Goal: Task Accomplishment & Management: Use online tool/utility

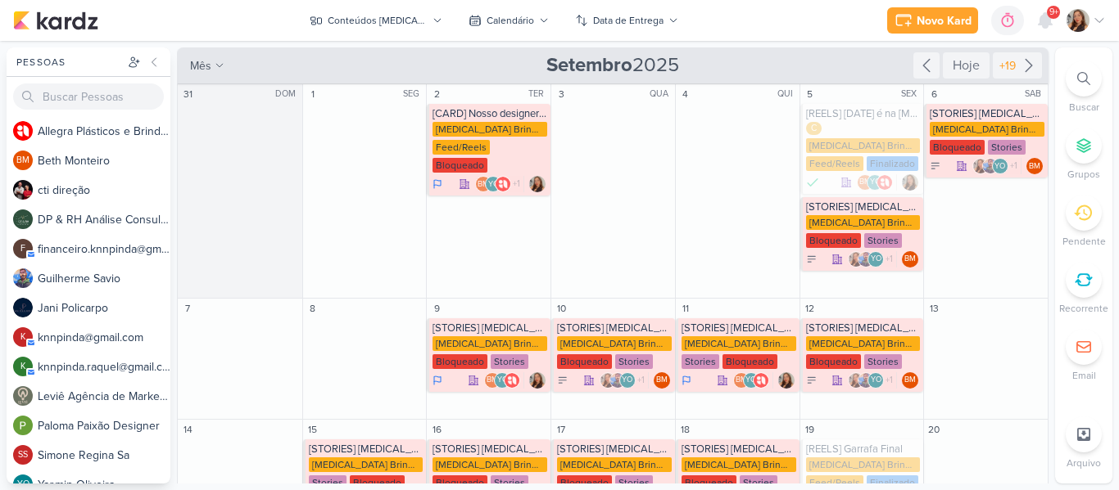
click at [279, 20] on div "Novo Kard Ctrl + k 0h0m Sessão desligada... Hoje 0h0m Semana 0h0m Mês 0h0m" at bounding box center [559, 20] width 1092 height 41
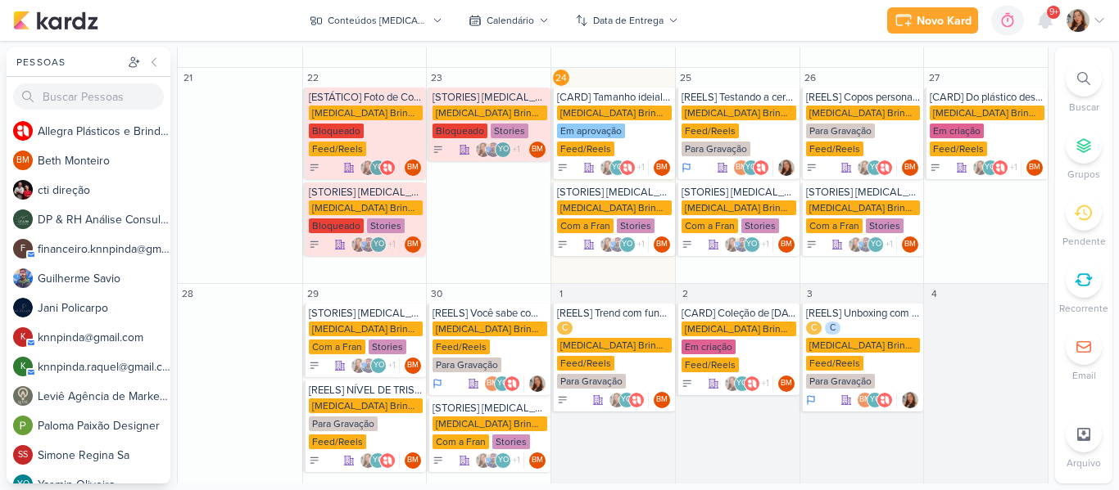
click at [415, 7] on div "Novo Kard Ctrl + k 0h0m Sessão desligada... Hoje 0h0m Semana 0h0m Mês 0h0m" at bounding box center [559, 20] width 1092 height 41
click at [415, 13] on div "Conteúdos [MEDICAL_DATA] Brindes PF" at bounding box center [377, 20] width 99 height 15
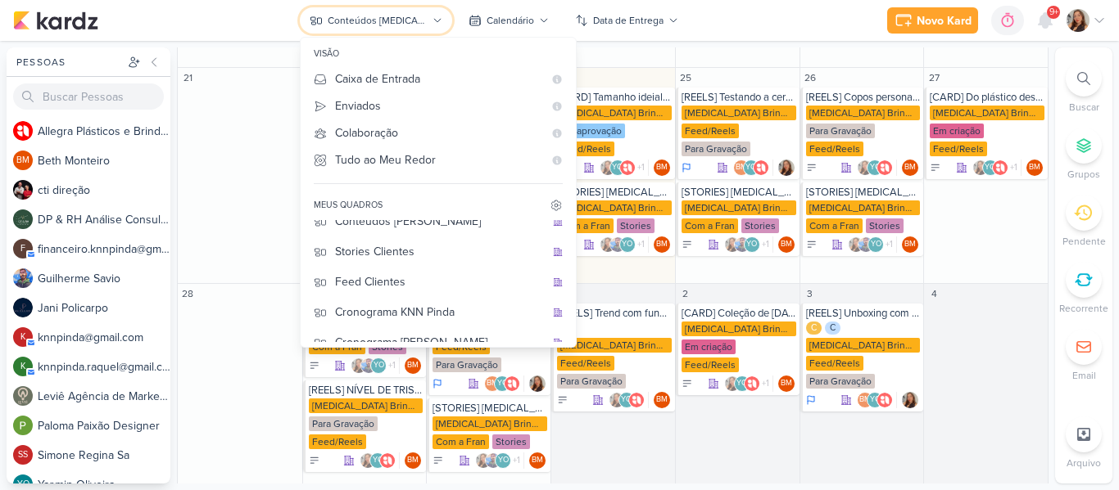
scroll to position [211, 0]
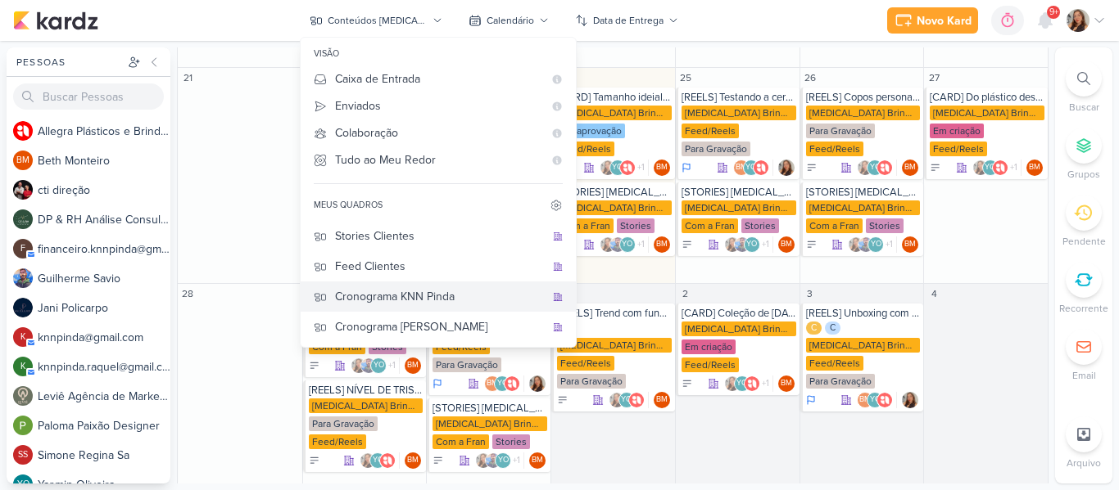
click at [452, 300] on div "Cronograma KNN Pinda" at bounding box center [440, 296] width 210 height 17
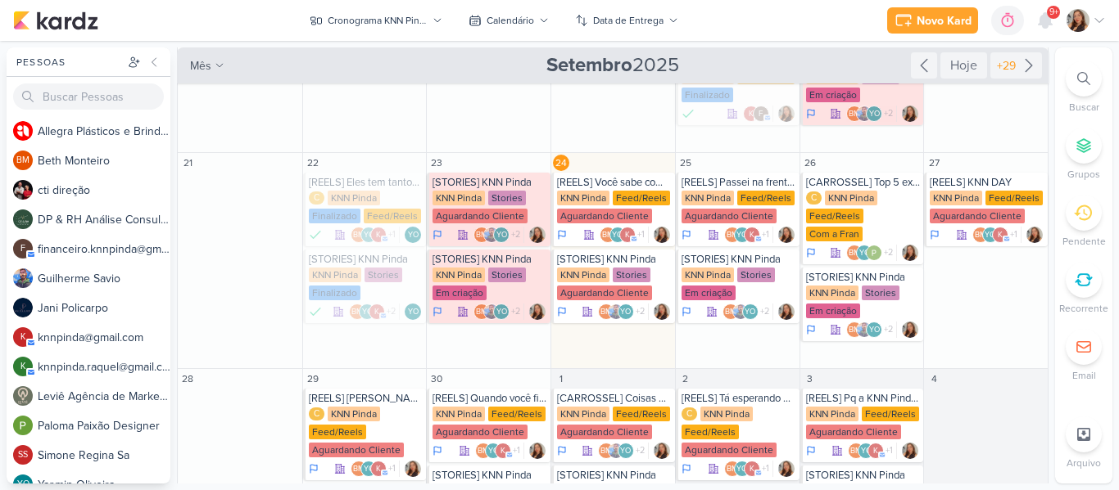
scroll to position [237, 0]
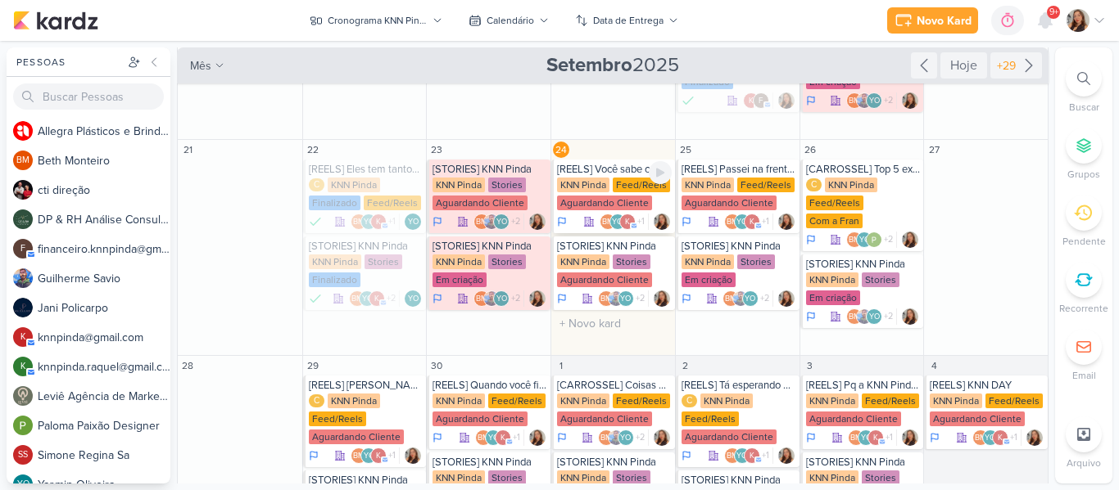
click at [621, 183] on div "Feed/Reels" at bounding box center [640, 185] width 57 height 15
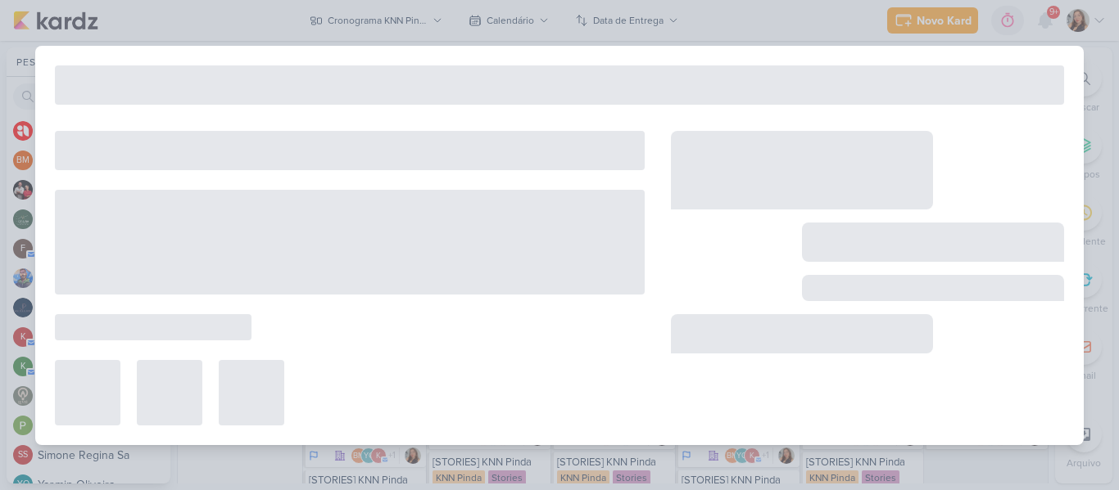
type input "[REELS] Você sabe como se fala isso em espanhol?"
type input "24 de setembro de 2025 às 23:59"
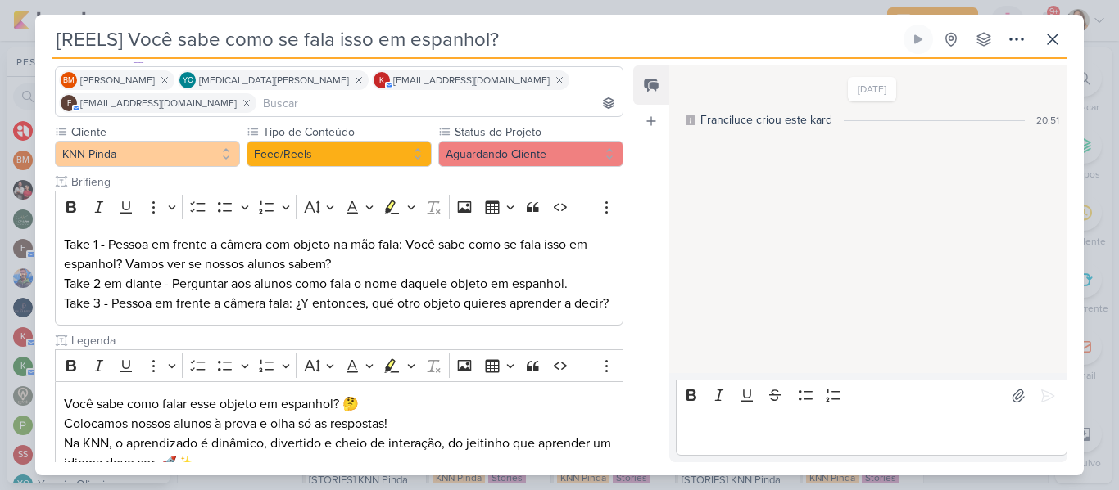
scroll to position [132, 0]
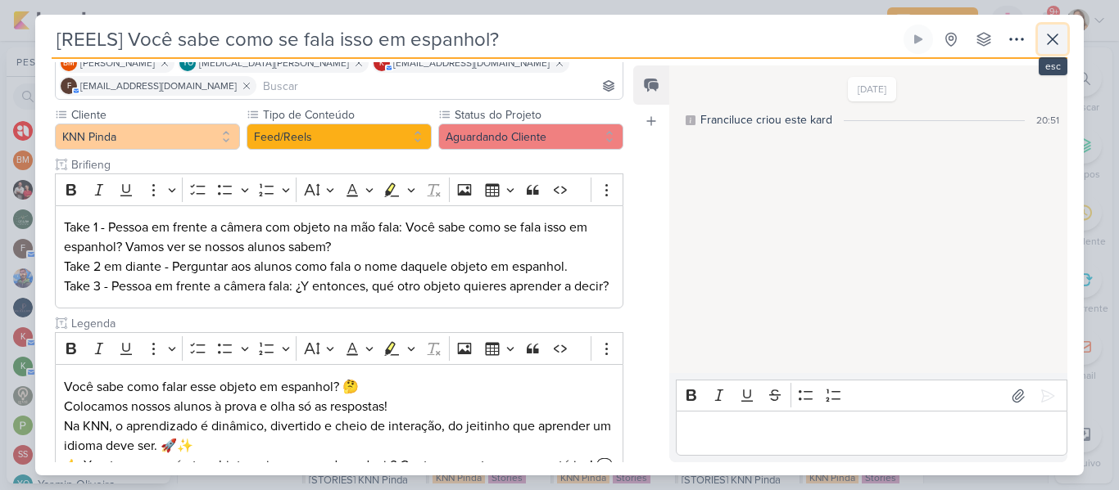
click at [1046, 52] on button at bounding box center [1051, 39] width 29 height 29
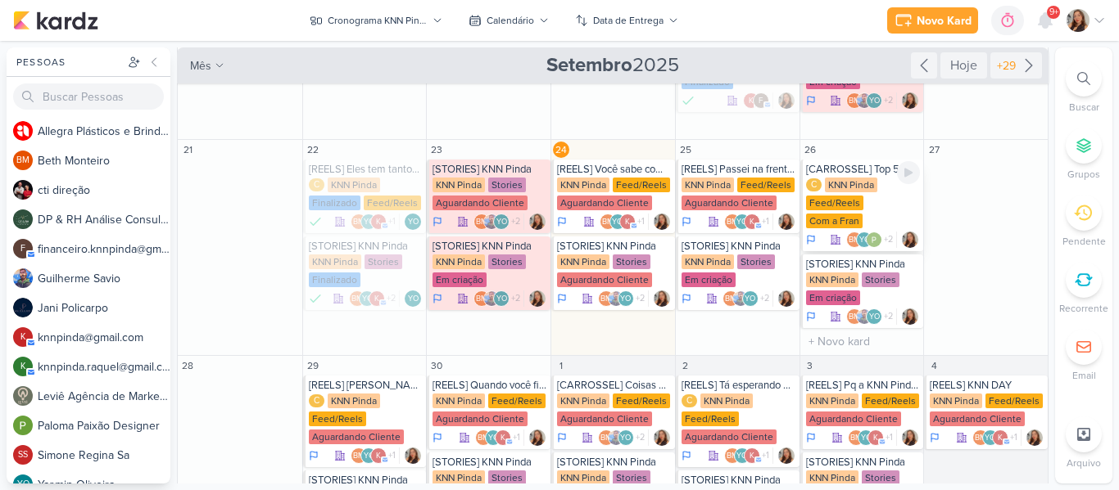
click at [855, 206] on div "Feed/Reels" at bounding box center [834, 203] width 57 height 15
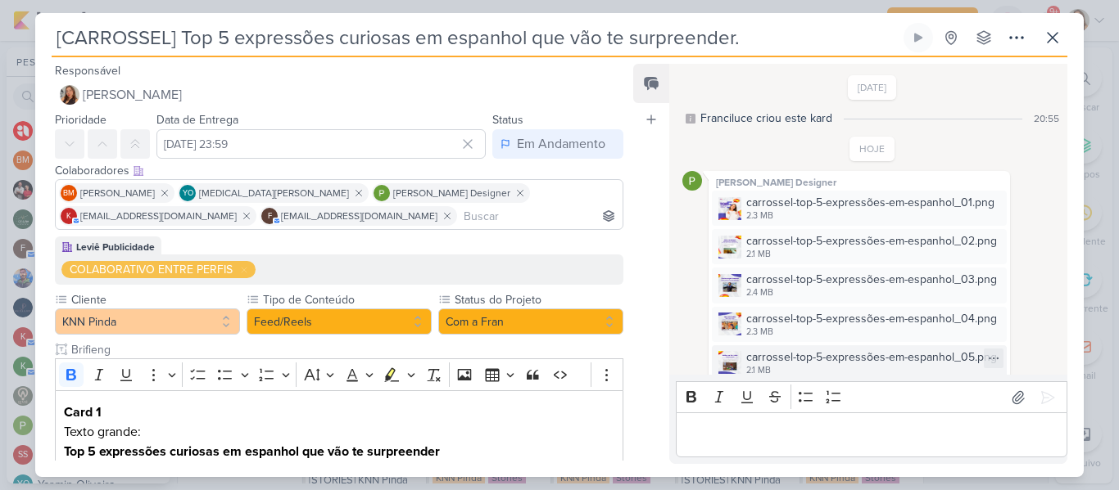
scroll to position [174, 0]
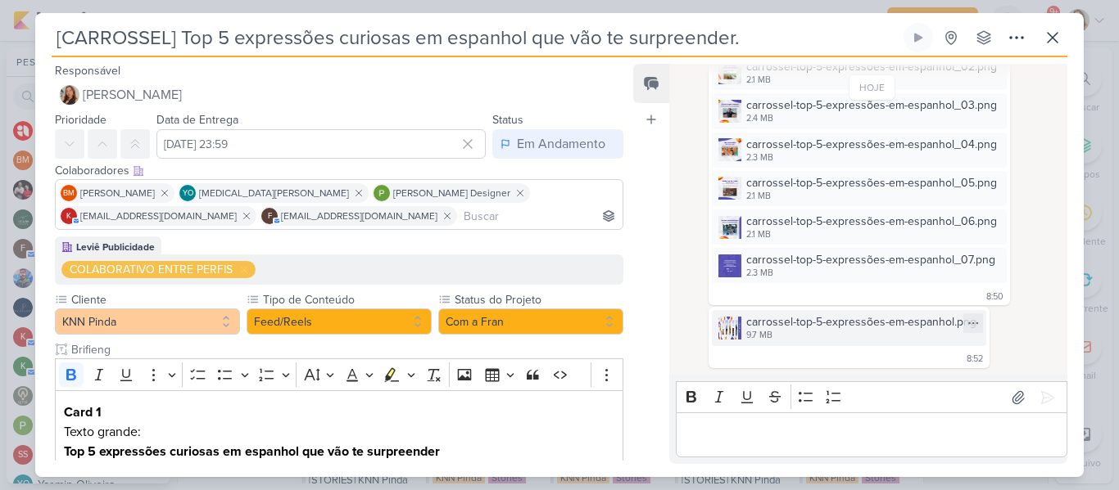
click at [886, 326] on div "carrossel-top-5-expressões-em-espanhol.png" at bounding box center [861, 322] width 230 height 17
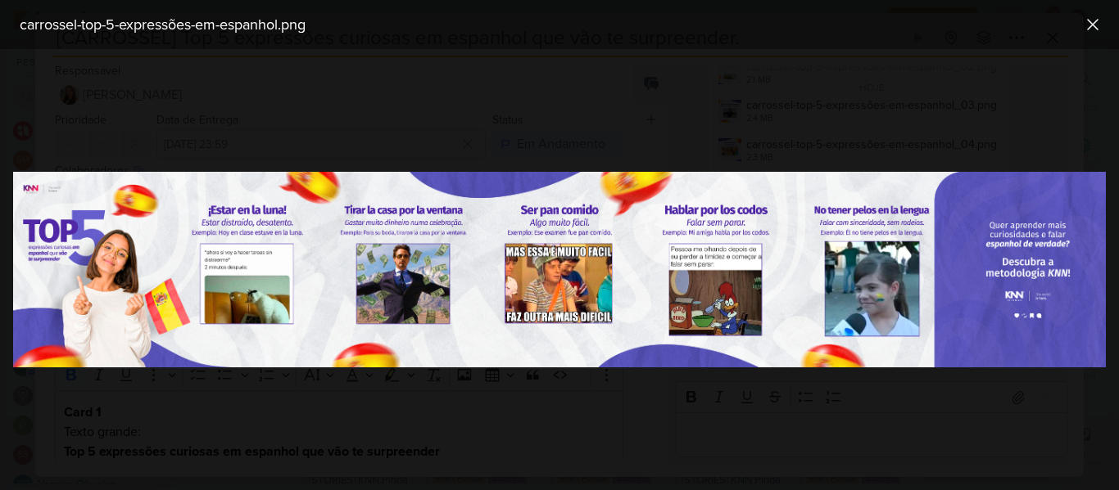
click at [721, 280] on img at bounding box center [559, 269] width 1092 height 195
click at [1088, 30] on icon at bounding box center [1092, 25] width 20 height 20
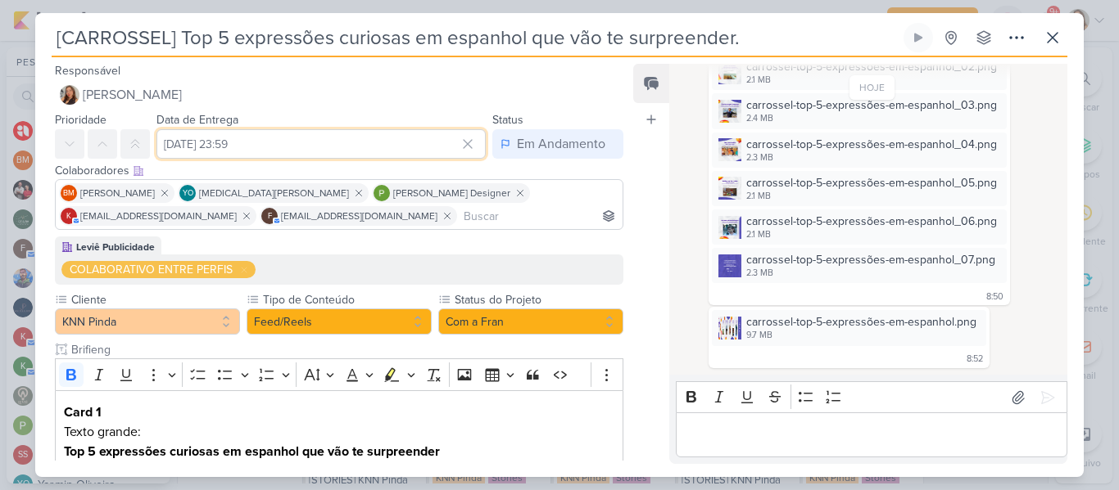
click at [250, 139] on input "[DATE] 23:59" at bounding box center [320, 143] width 329 height 29
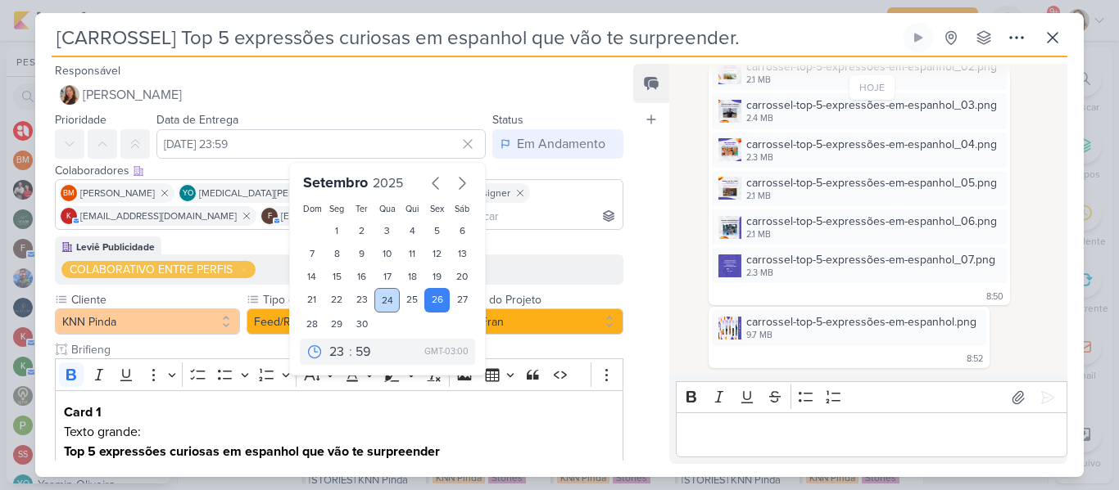
click at [374, 305] on div "24" at bounding box center [386, 300] width 25 height 25
type input "24 de setembro de 2025 às 23:59"
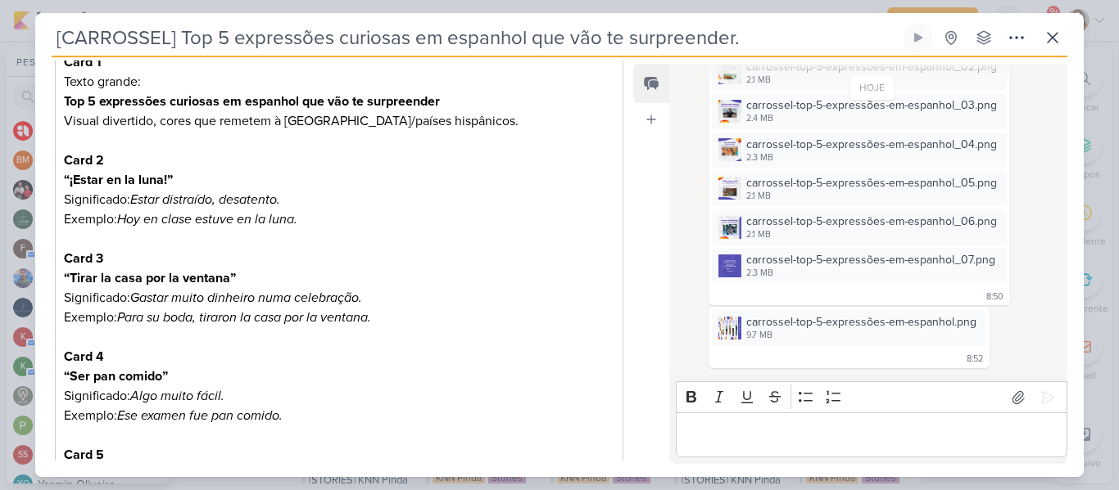
scroll to position [1128, 0]
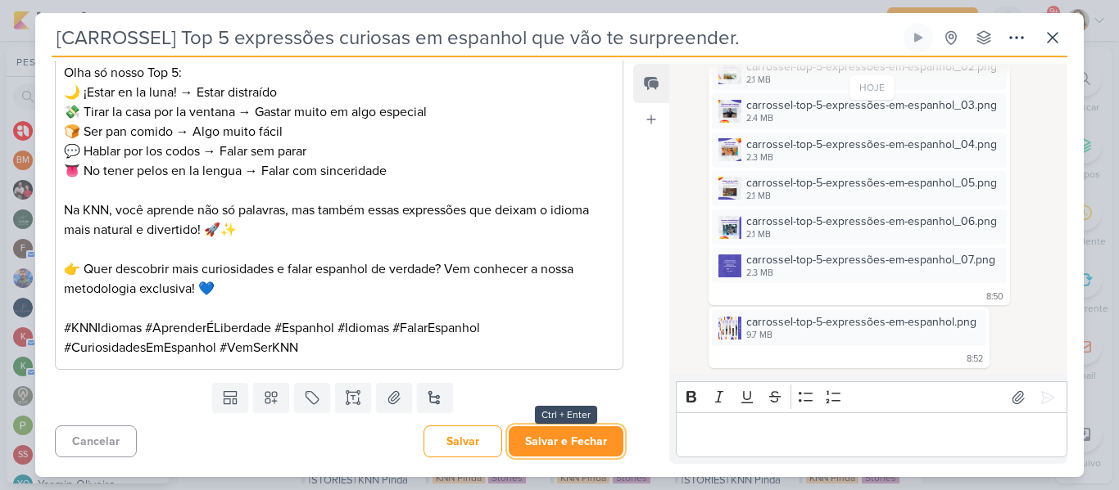
click at [577, 433] on button "Salvar e Fechar" at bounding box center [565, 442] width 115 height 30
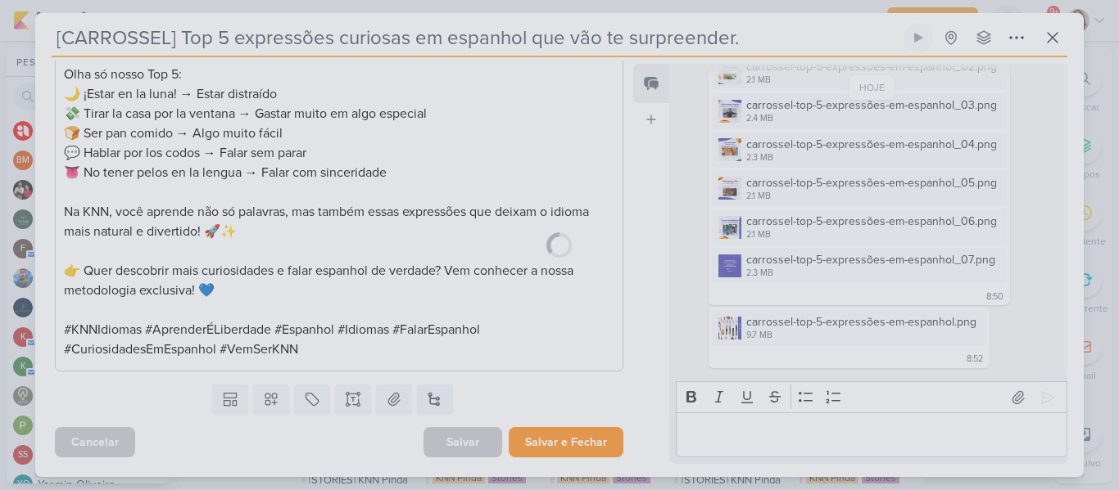
scroll to position [1127, 0]
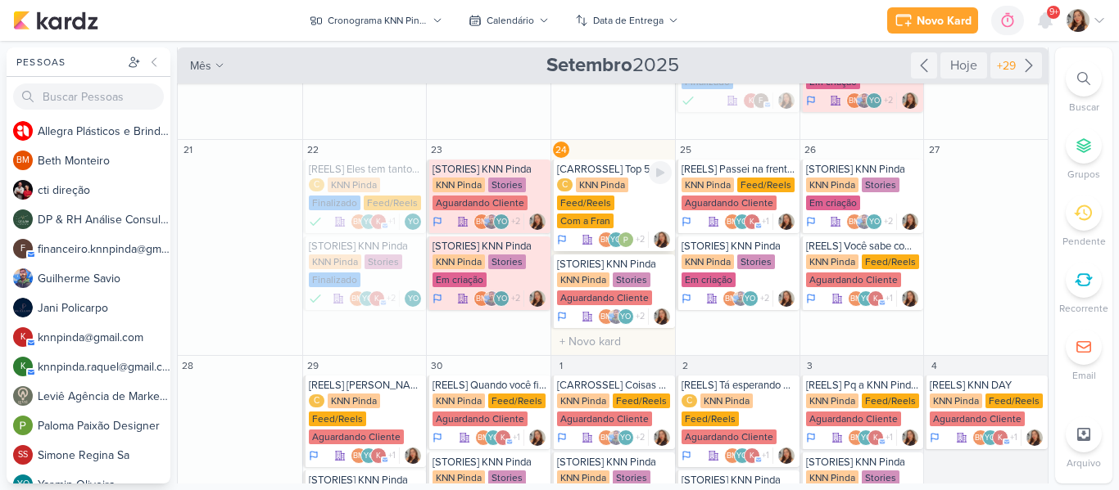
click at [603, 194] on div "C KNN Pinda Feed/Reels Com a Fran" at bounding box center [614, 204] width 115 height 52
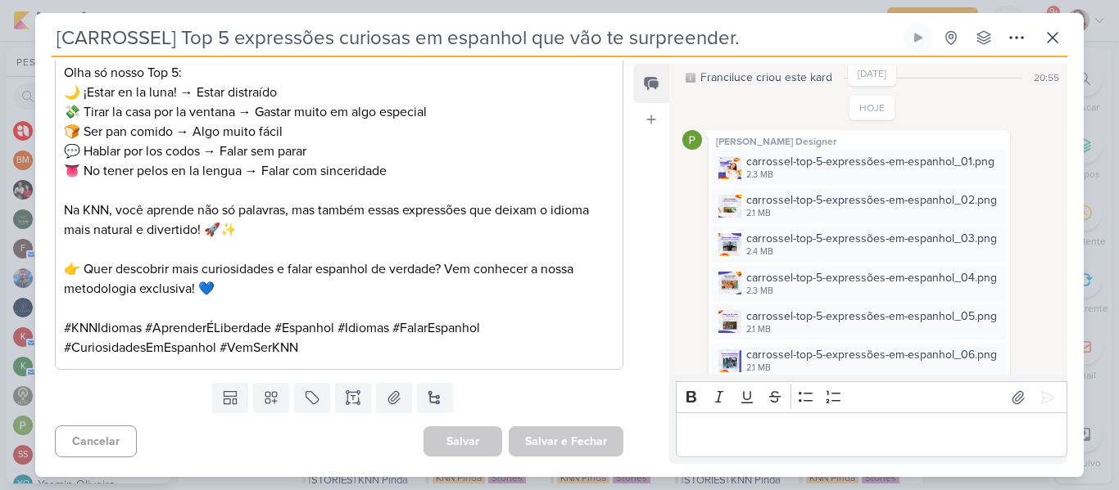
scroll to position [24, 0]
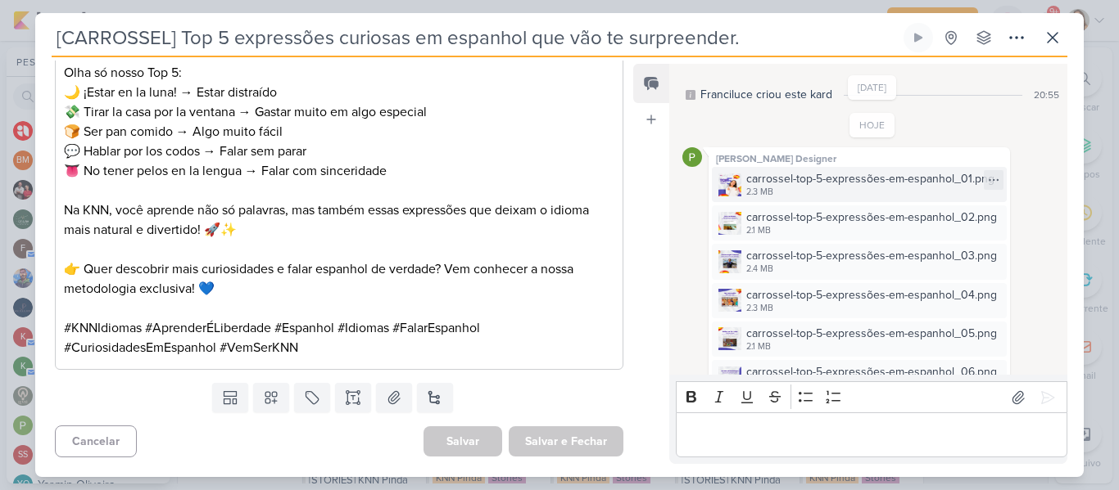
click at [829, 172] on div "carrossel-top-5-expressões-em-espanhol_01.png" at bounding box center [870, 178] width 248 height 17
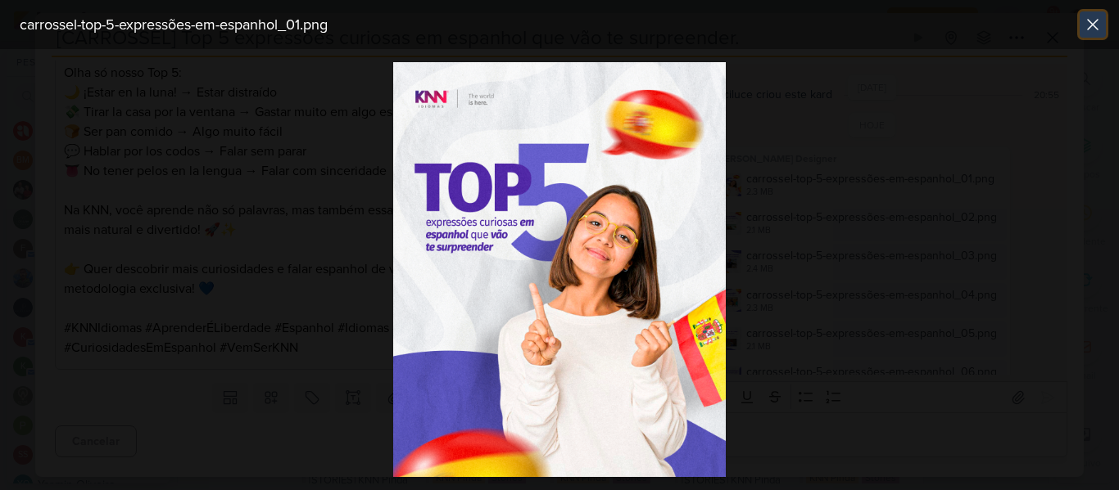
click at [1086, 27] on icon at bounding box center [1092, 25] width 20 height 20
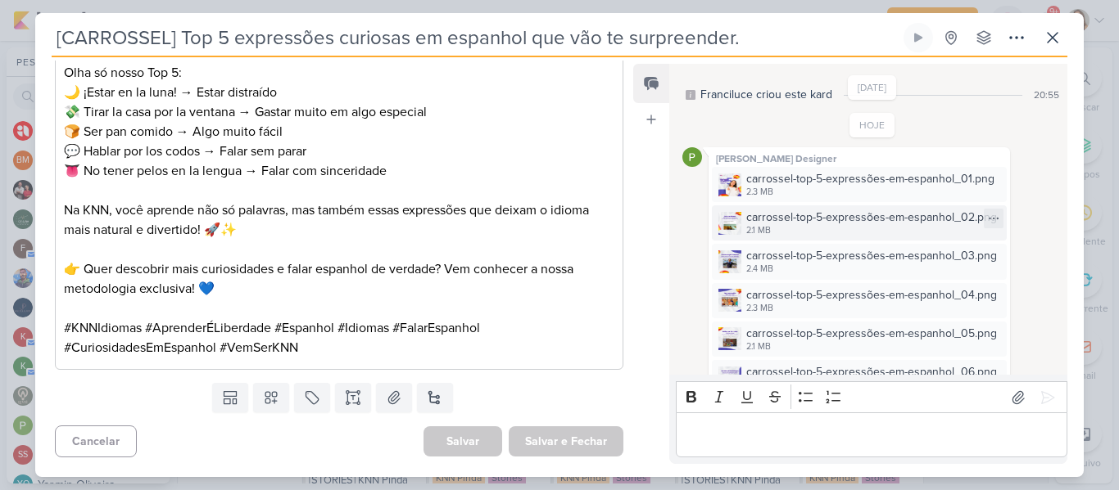
click at [867, 212] on div "carrossel-top-5-expressões-em-espanhol_02.png" at bounding box center [871, 217] width 251 height 17
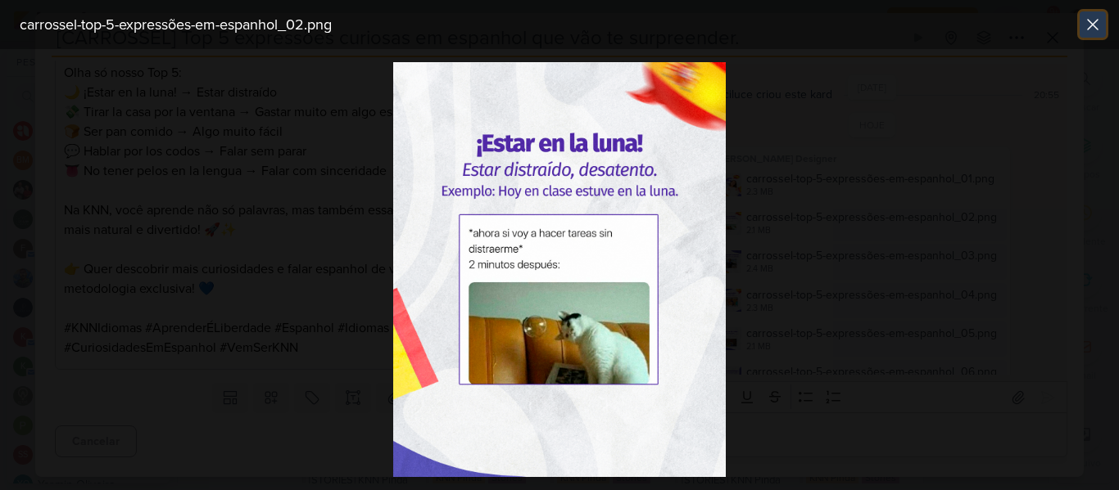
click at [1091, 31] on icon at bounding box center [1092, 25] width 20 height 20
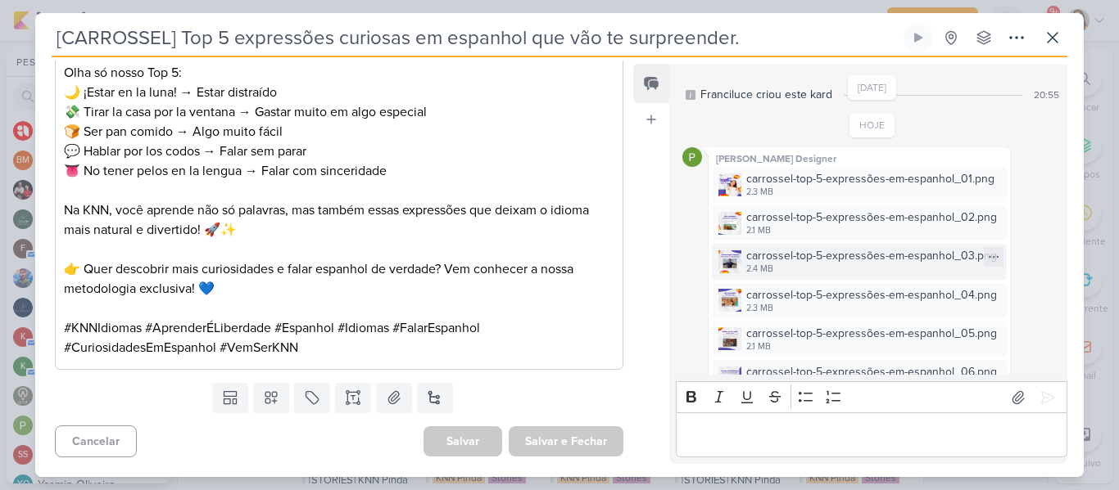
click at [793, 251] on div "carrossel-top-5-expressões-em-espanhol_03.png" at bounding box center [871, 255] width 251 height 17
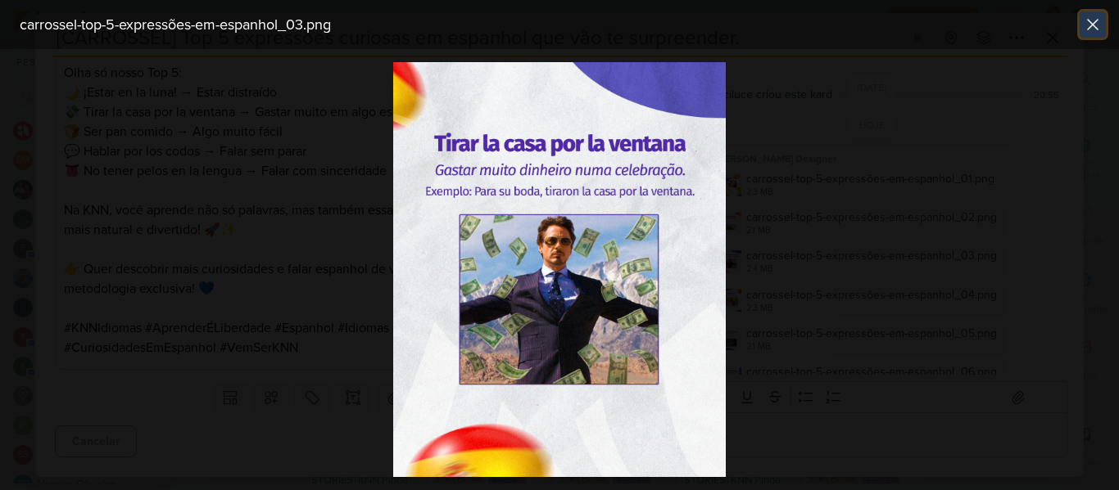
click at [1088, 34] on icon at bounding box center [1092, 25] width 20 height 20
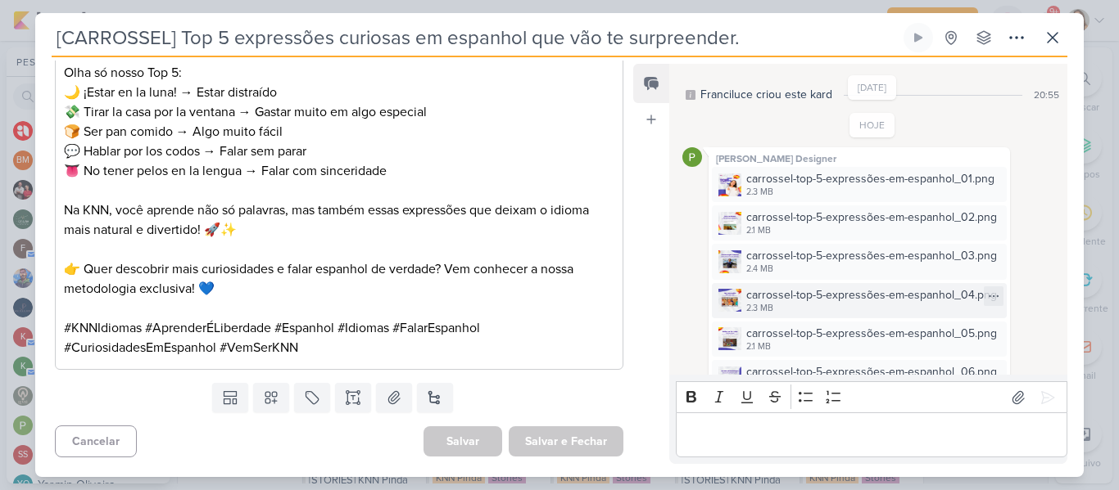
click at [780, 298] on div "carrossel-top-5-expressões-em-espanhol_04.png" at bounding box center [871, 295] width 251 height 17
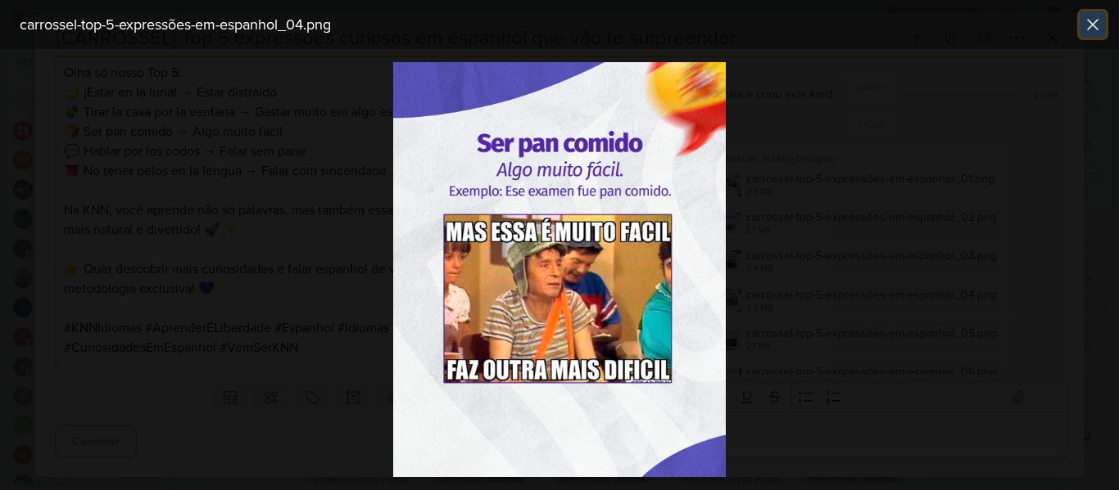
click at [1089, 21] on icon at bounding box center [1092, 25] width 10 height 10
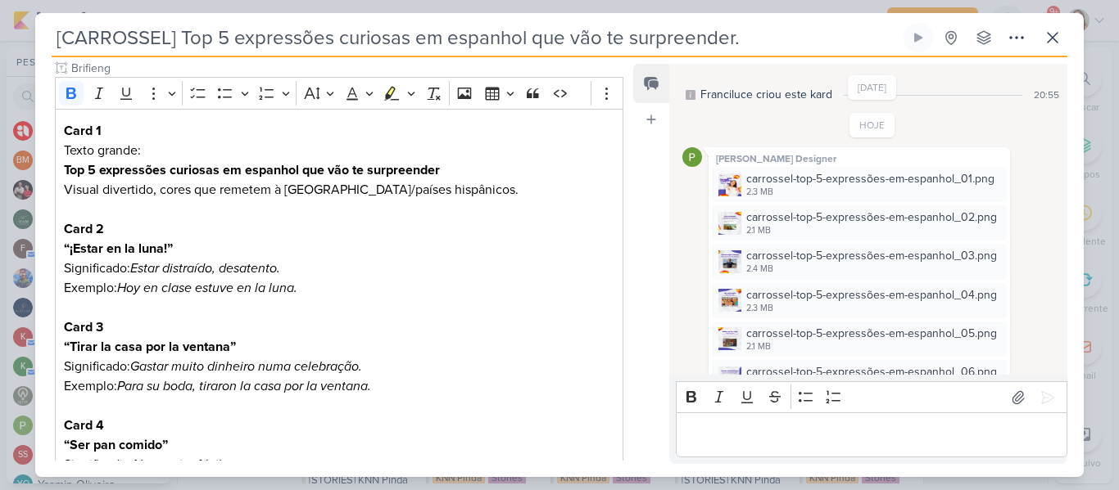
scroll to position [50, 0]
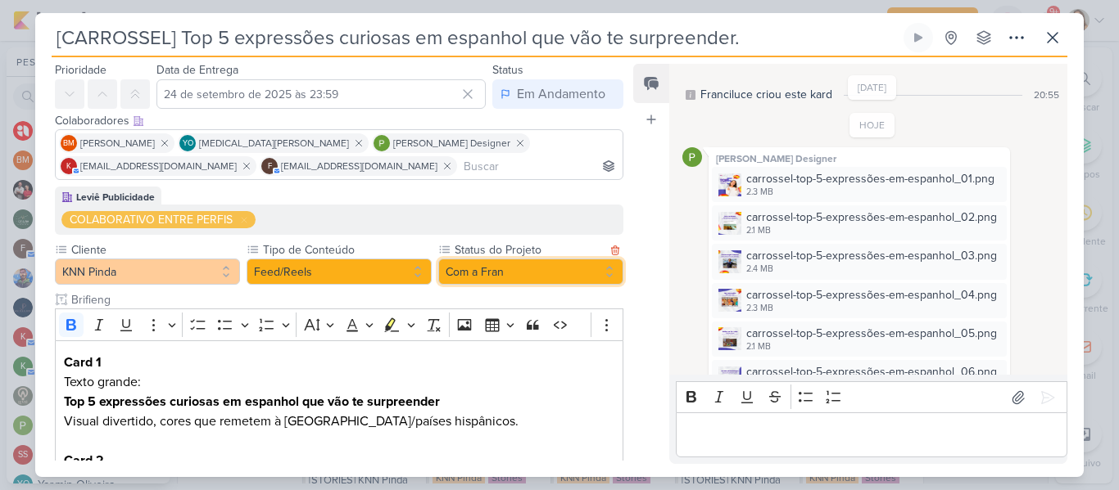
click at [450, 271] on button "Com a Fran" at bounding box center [530, 272] width 185 height 26
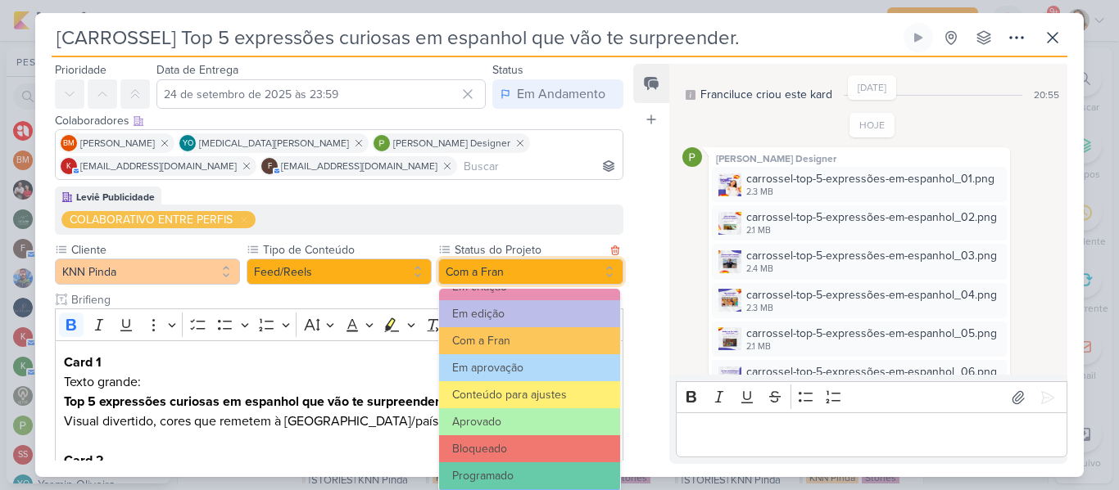
scroll to position [165, 0]
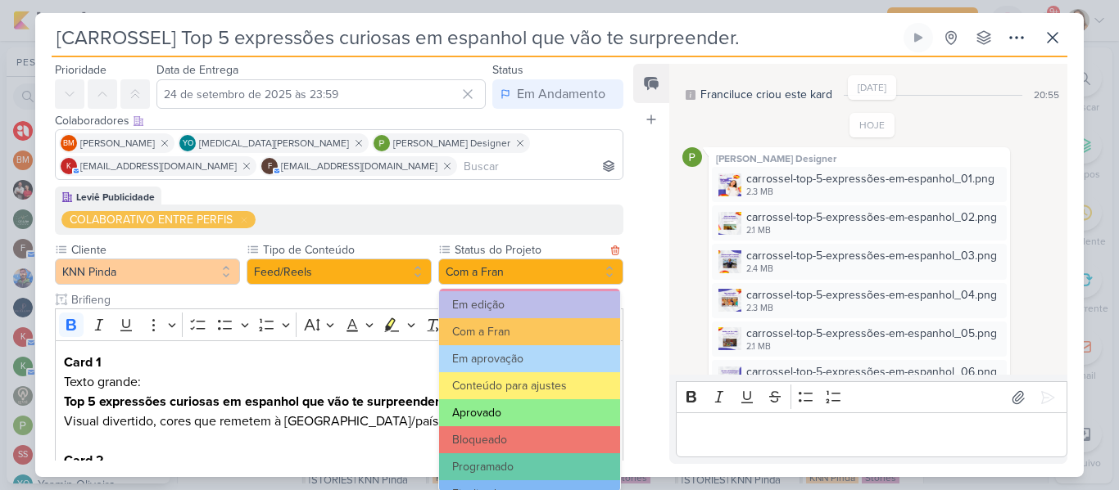
click at [519, 410] on button "Aprovado" at bounding box center [529, 413] width 181 height 27
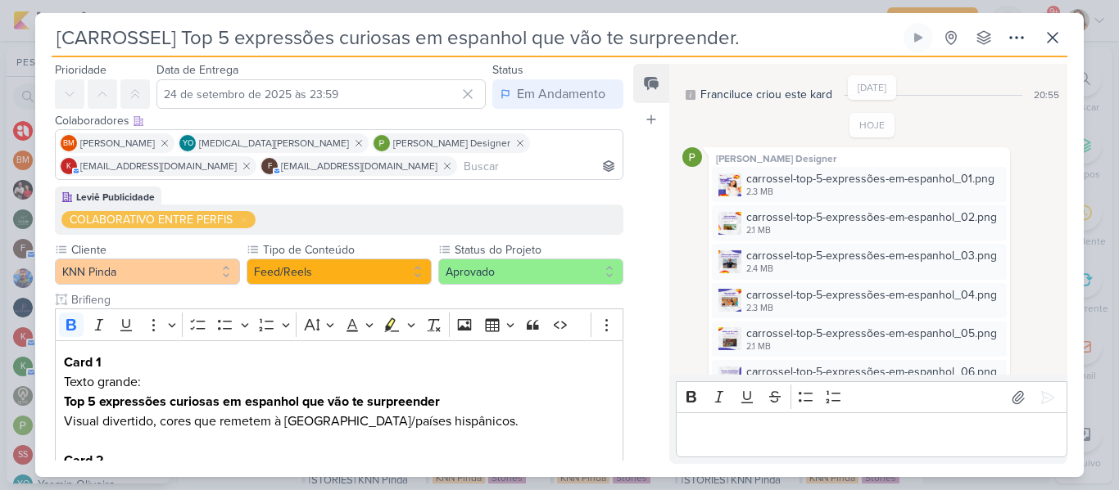
scroll to position [1128, 0]
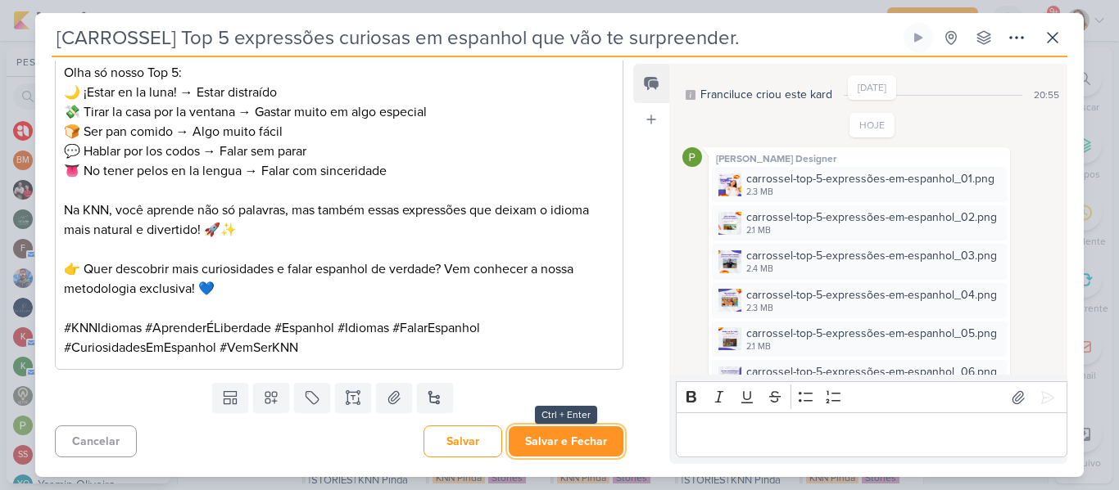
click at [576, 448] on button "Salvar e Fechar" at bounding box center [565, 442] width 115 height 30
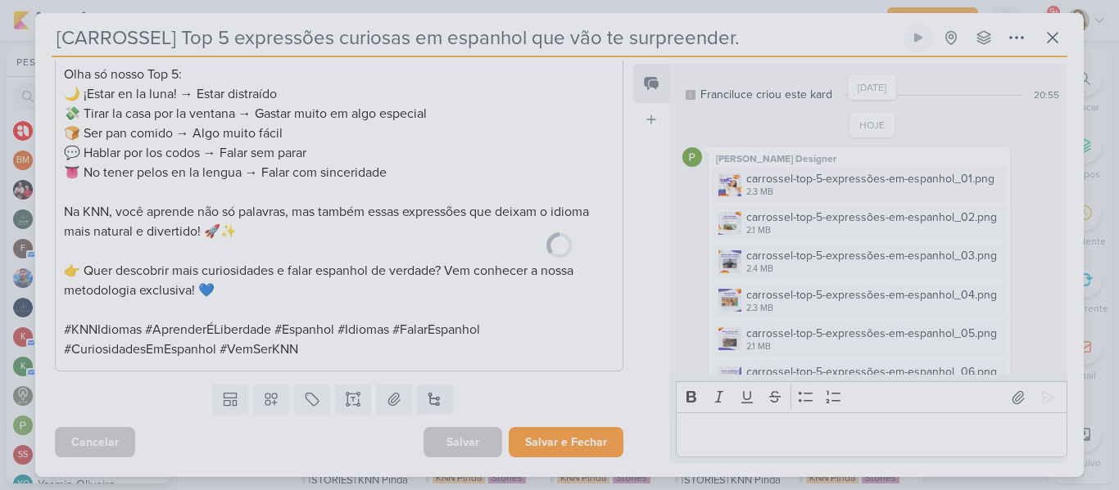
scroll to position [1127, 0]
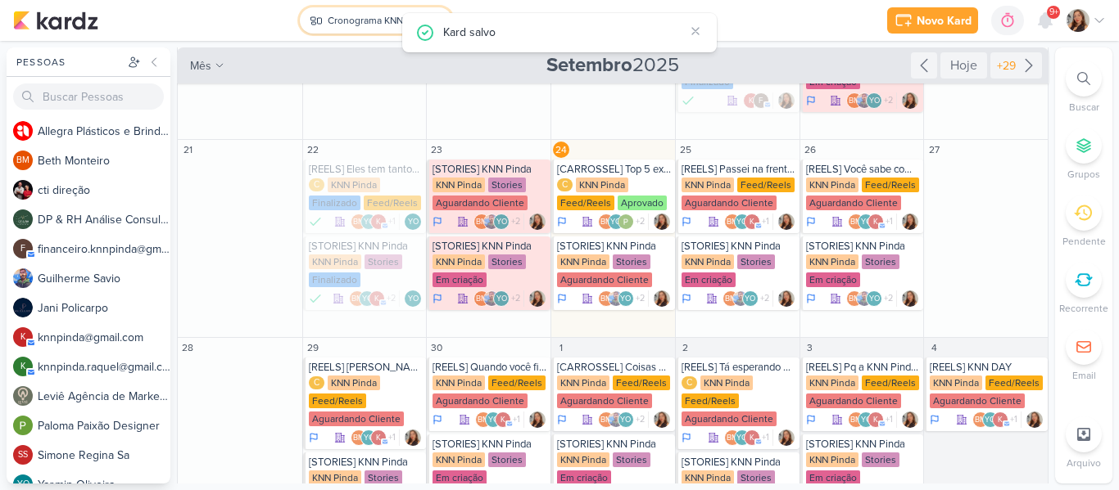
click at [365, 12] on button "Cronograma KNN Pinda" at bounding box center [375, 20] width 151 height 26
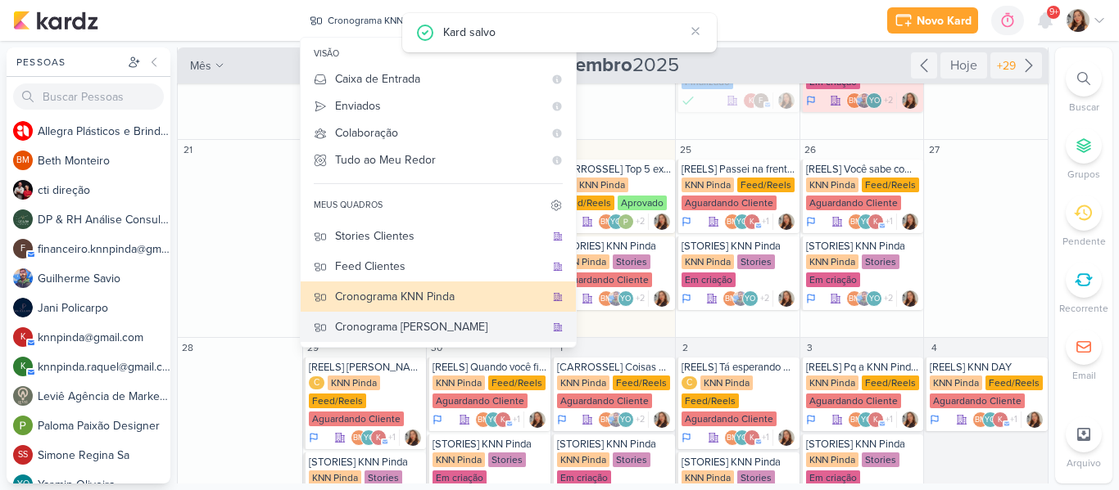
click at [431, 322] on div "Cronograma [PERSON_NAME]" at bounding box center [440, 327] width 210 height 17
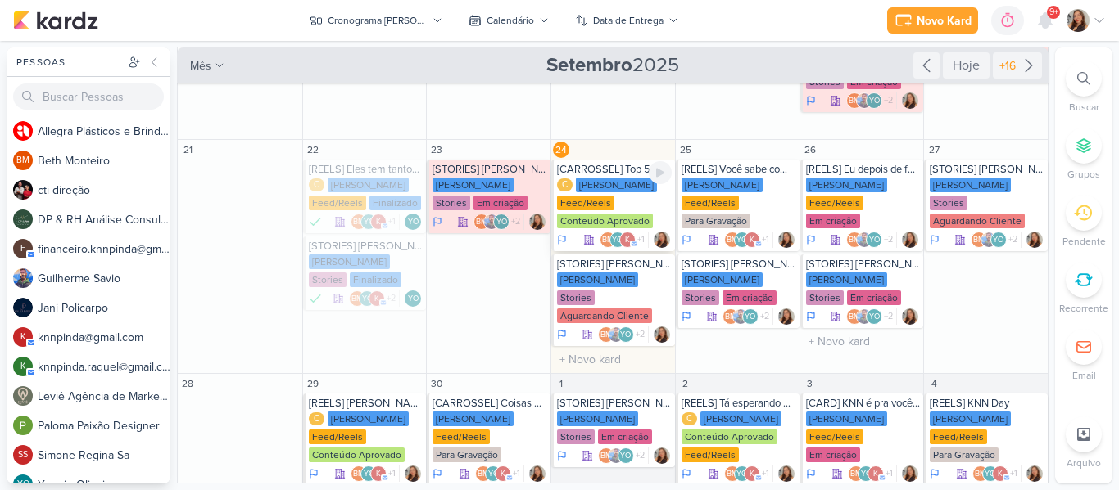
click at [584, 197] on div "Feed/Reels" at bounding box center [585, 203] width 57 height 15
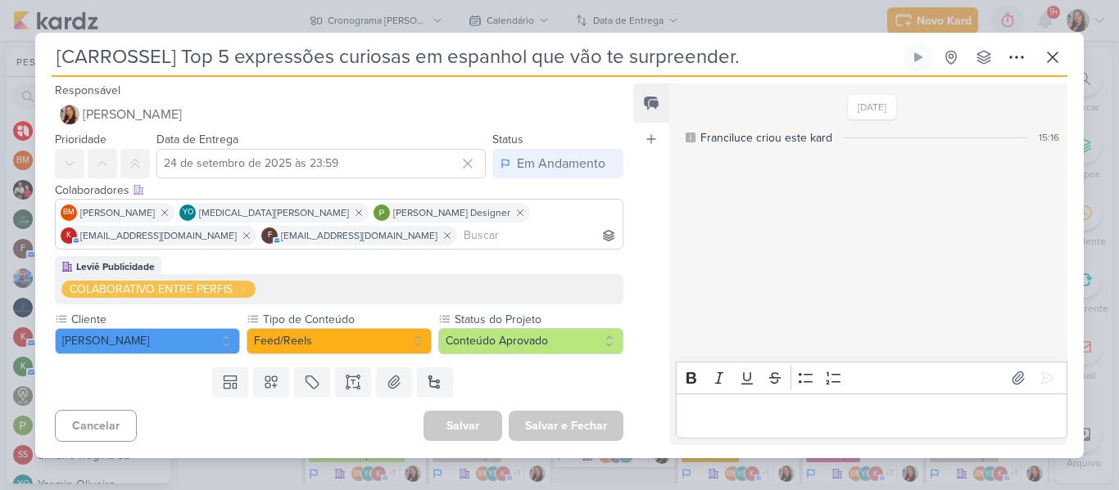
scroll to position [0, 0]
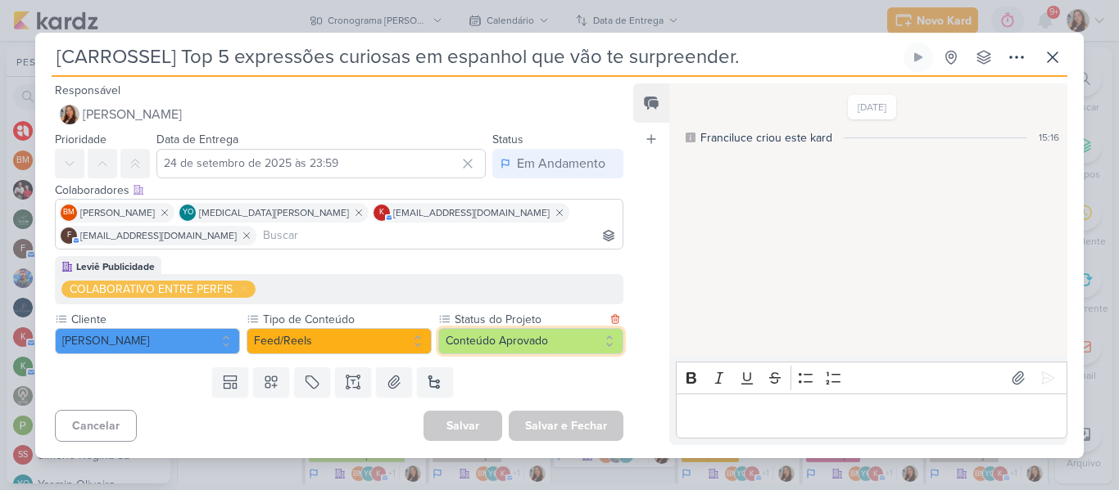
click at [464, 344] on button "Conteúdo Aprovado" at bounding box center [530, 341] width 185 height 26
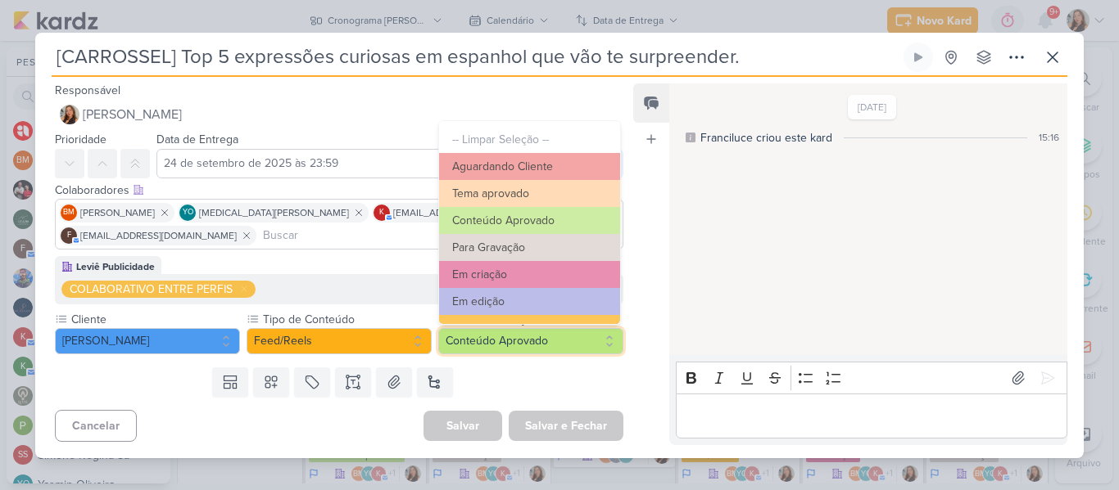
scroll to position [185, 0]
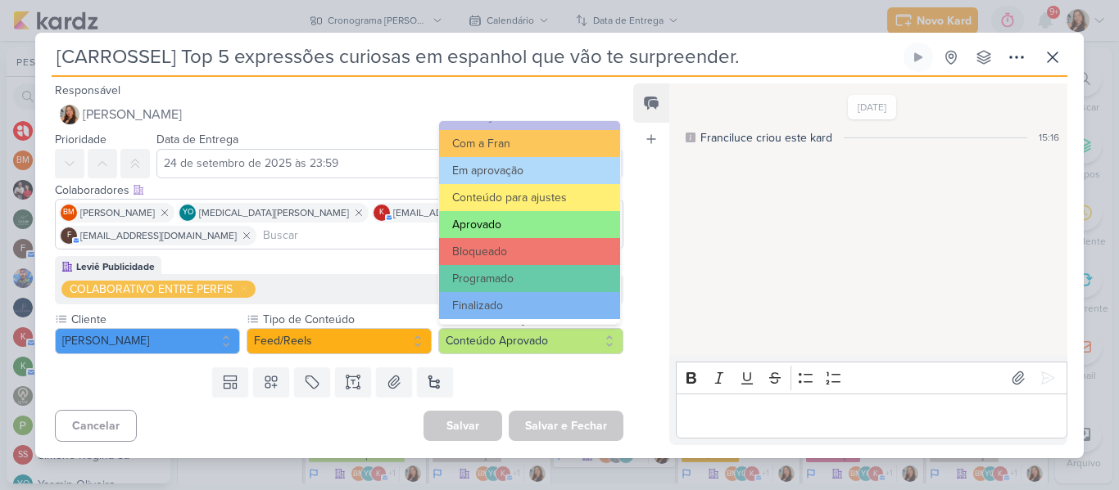
click at [479, 223] on button "Aprovado" at bounding box center [529, 224] width 181 height 27
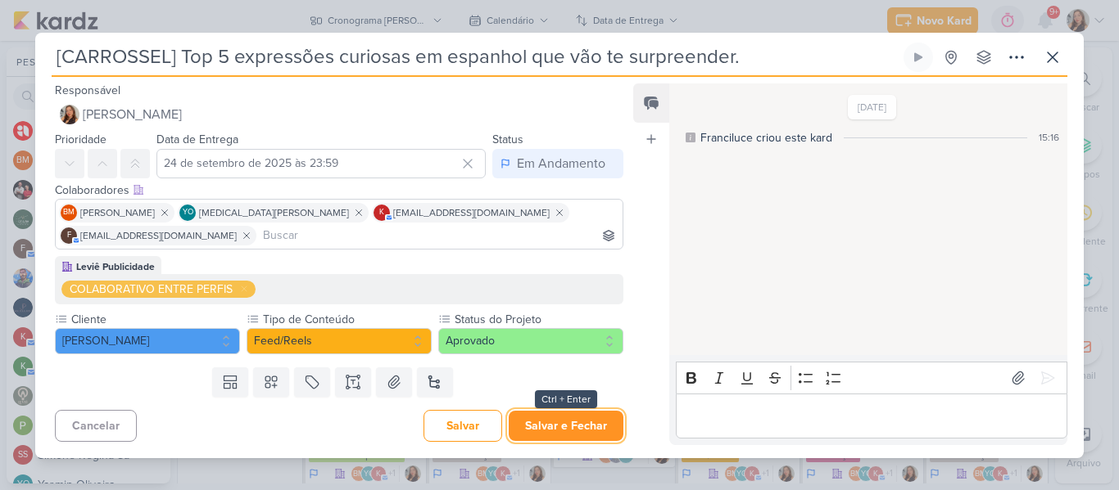
click at [559, 421] on button "Salvar e Fechar" at bounding box center [565, 426] width 115 height 30
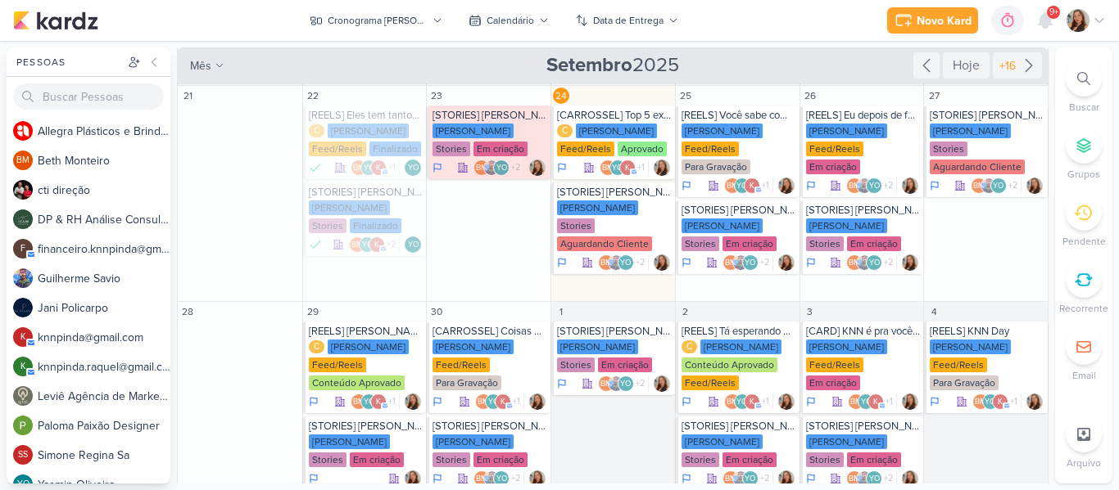
scroll to position [275, 0]
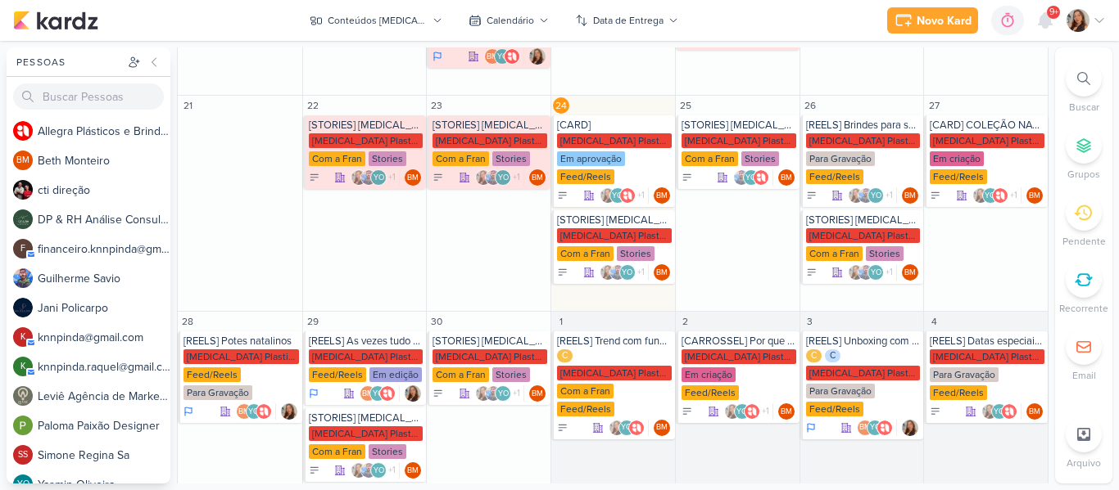
scroll to position [436, 0]
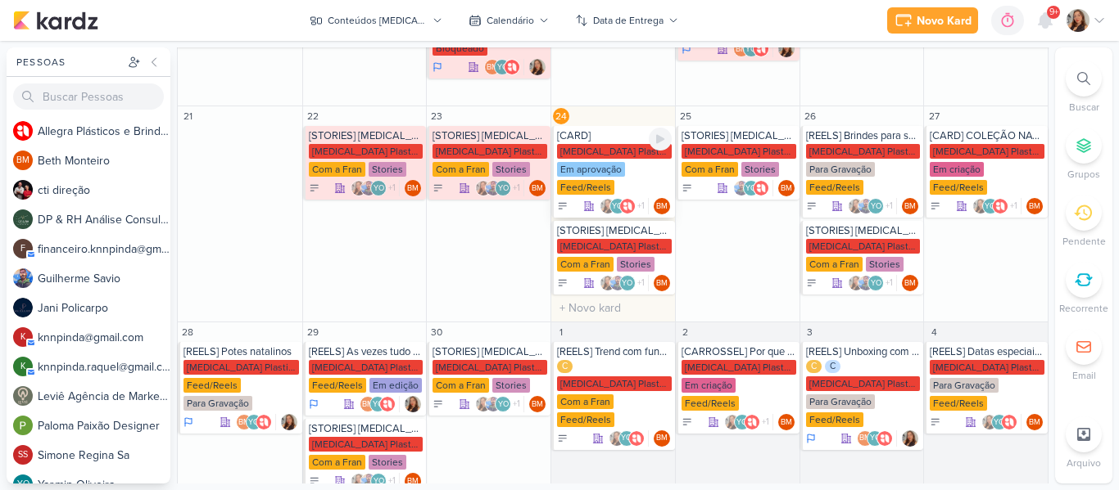
click at [583, 198] on div "YO +1 BM" at bounding box center [626, 206] width 87 height 16
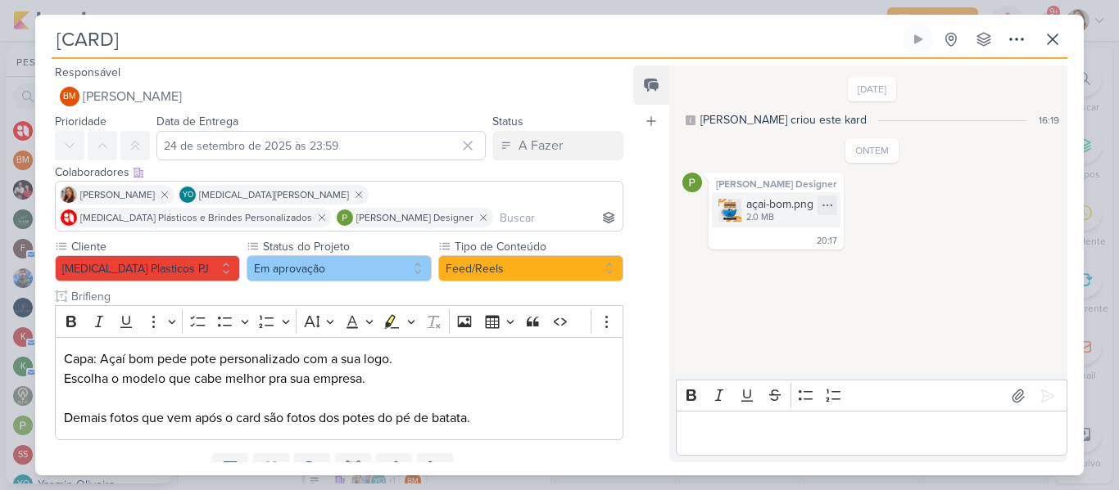
click at [753, 218] on div "2.0 MB" at bounding box center [779, 217] width 67 height 13
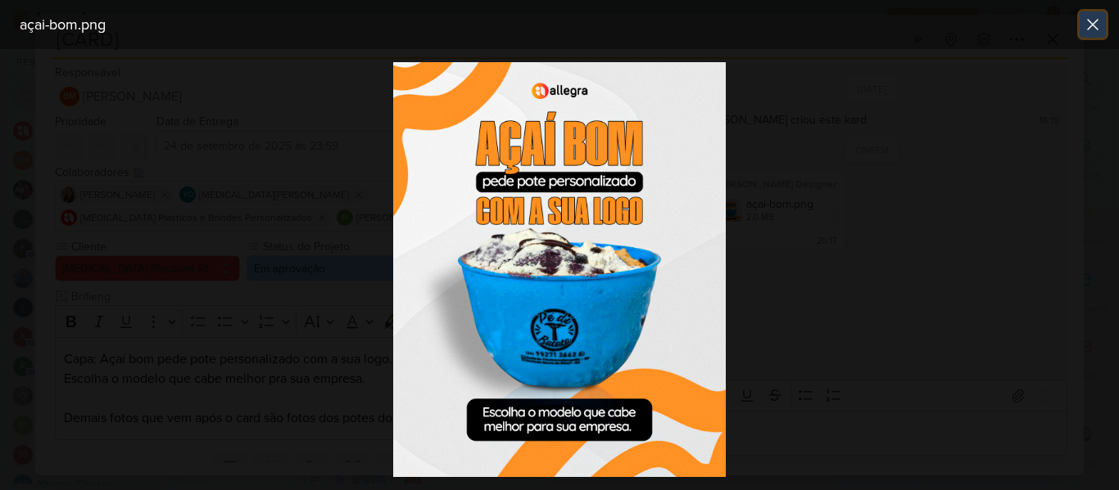
click at [1087, 33] on icon at bounding box center [1092, 25] width 20 height 20
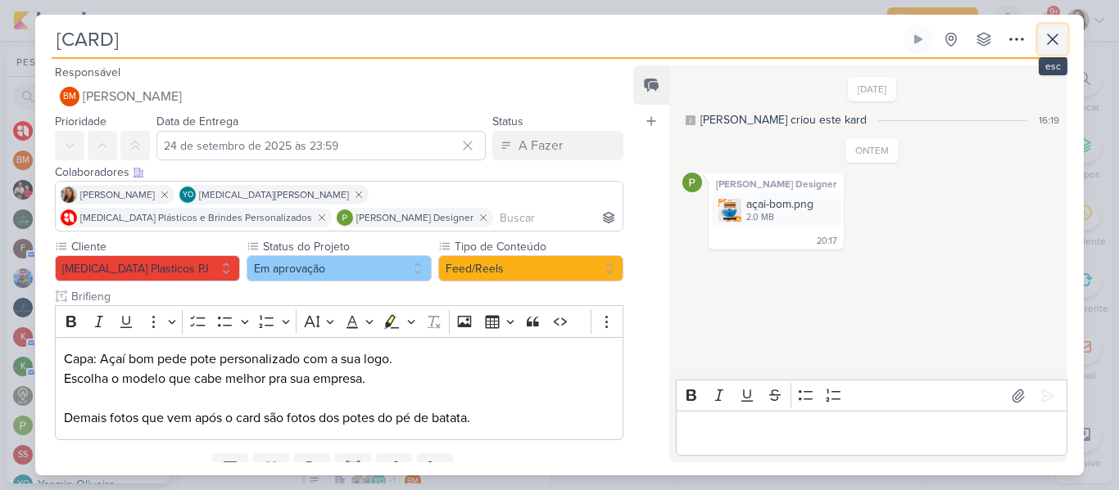
click at [1066, 37] on button at bounding box center [1051, 39] width 29 height 29
